Goal: Transaction & Acquisition: Purchase product/service

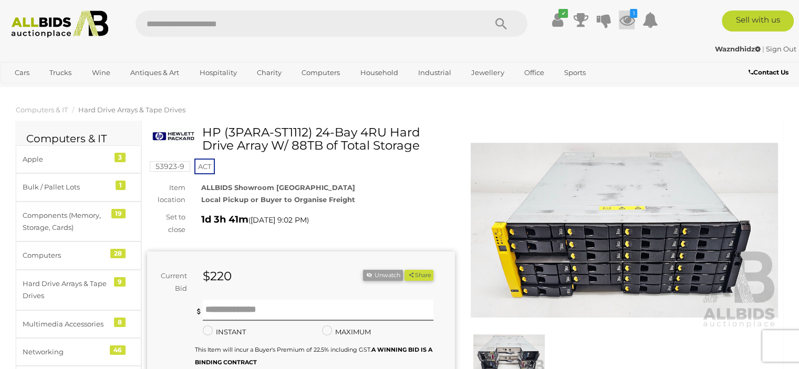
click at [629, 23] on icon at bounding box center [626, 20] width 16 height 19
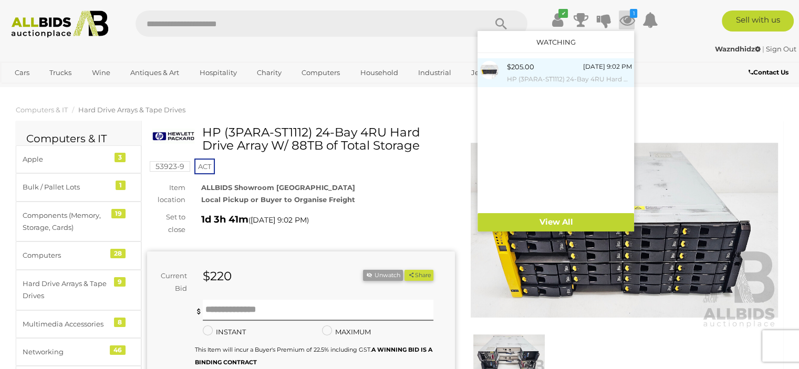
click at [512, 69] on span "$205.00" at bounding box center [519, 66] width 27 height 8
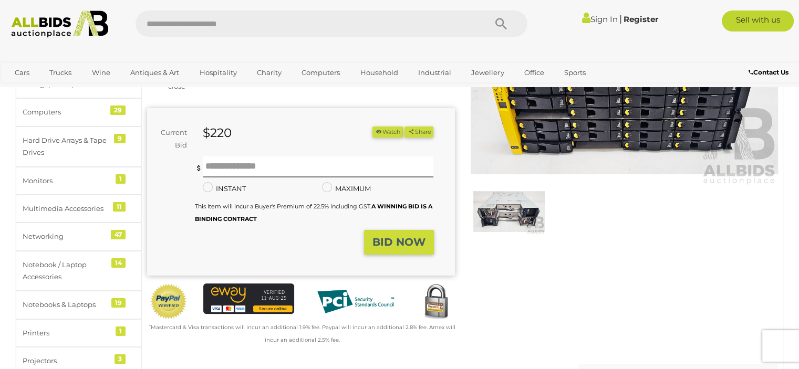
scroll to position [105, 0]
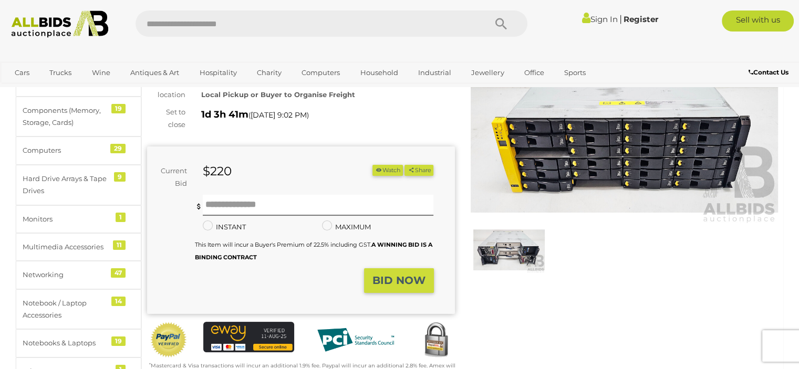
click at [501, 257] on img at bounding box center [508, 250] width 71 height 46
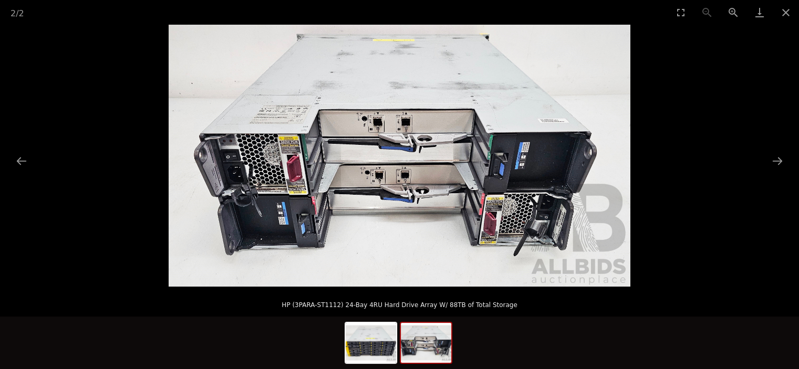
click at [392, 177] on img at bounding box center [400, 156] width 462 height 262
click at [393, 177] on img at bounding box center [400, 156] width 462 height 262
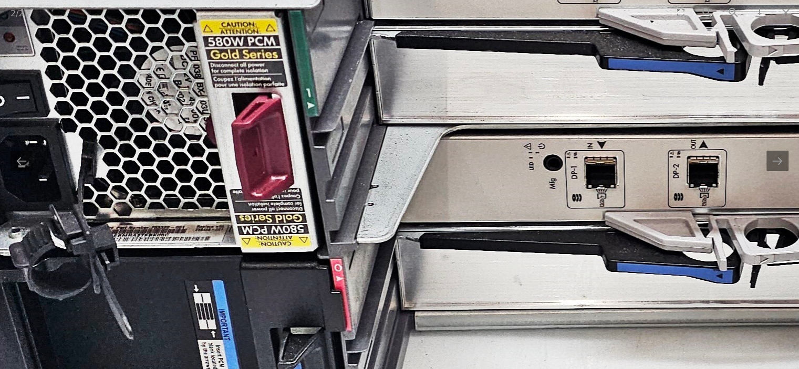
drag, startPoint x: 348, startPoint y: 81, endPoint x: 610, endPoint y: 44, distance: 264.7
click at [610, 44] on img at bounding box center [681, 95] width 1838 height 1043
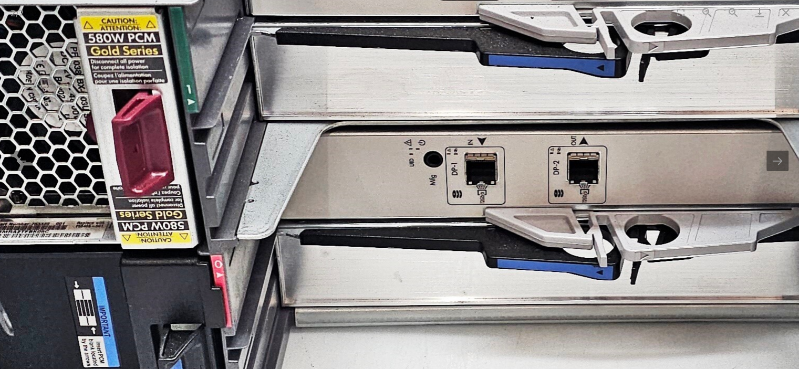
drag, startPoint x: 462, startPoint y: 164, endPoint x: 0, endPoint y: 81, distance: 468.8
click at [87, 72] on img at bounding box center [561, 92] width 1838 height 1043
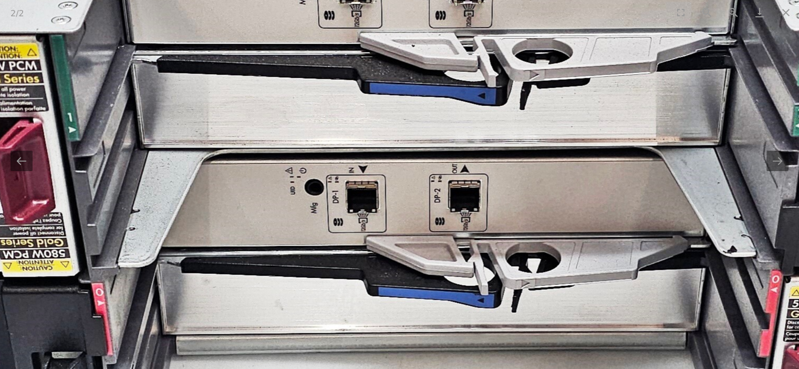
drag, startPoint x: 134, startPoint y: 58, endPoint x: 309, endPoint y: 193, distance: 220.4
click at [309, 193] on img at bounding box center [442, 120] width 1838 height 1043
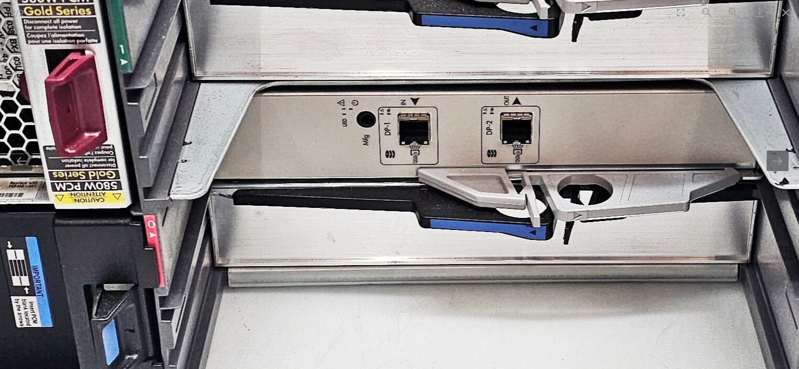
drag, startPoint x: 330, startPoint y: 89, endPoint x: 338, endPoint y: -13, distance: 102.2
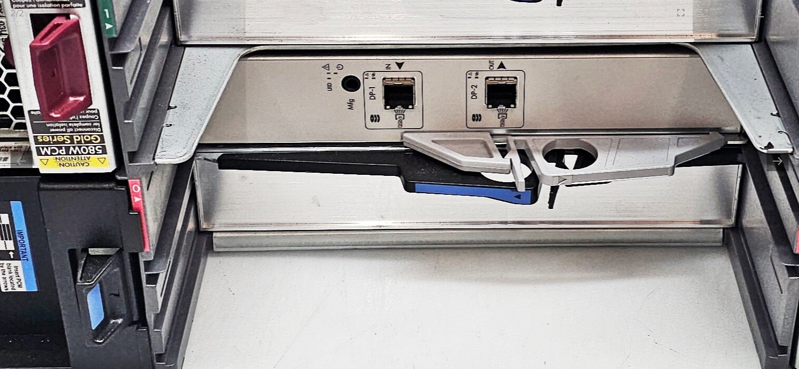
drag, startPoint x: 323, startPoint y: 117, endPoint x: 300, endPoint y: 126, distance: 25.4
click at [300, 126] on img at bounding box center [479, 16] width 1838 height 1043
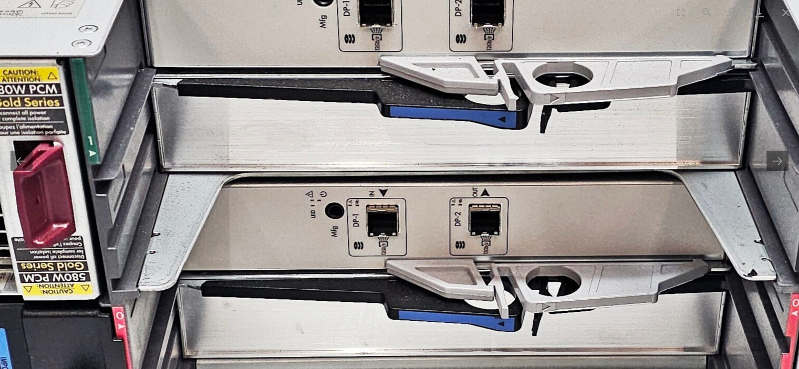
drag, startPoint x: 490, startPoint y: 123, endPoint x: 479, endPoint y: 218, distance: 95.1
click at [480, 217] on img at bounding box center [463, 144] width 1838 height 1043
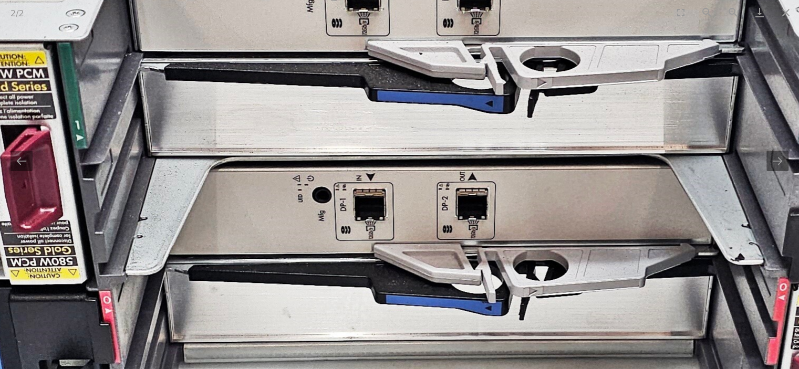
drag, startPoint x: 457, startPoint y: 161, endPoint x: 444, endPoint y: 110, distance: 53.1
click at [445, 111] on img at bounding box center [450, 128] width 1838 height 1043
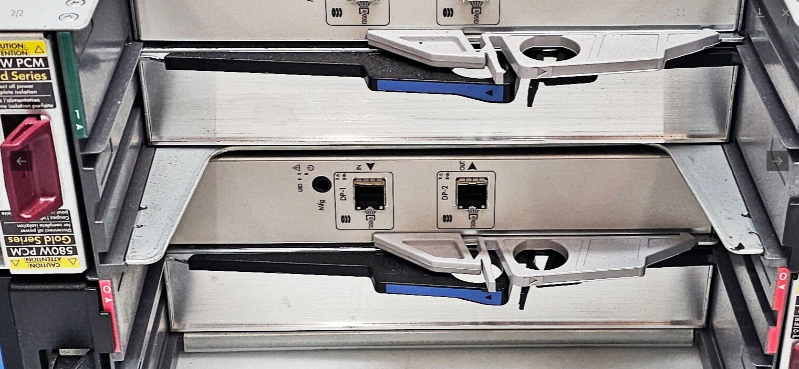
scroll to position [315, 0]
click at [785, 14] on button "Close gallery" at bounding box center [785, 12] width 26 height 25
